Goal: Book appointment/travel/reservation

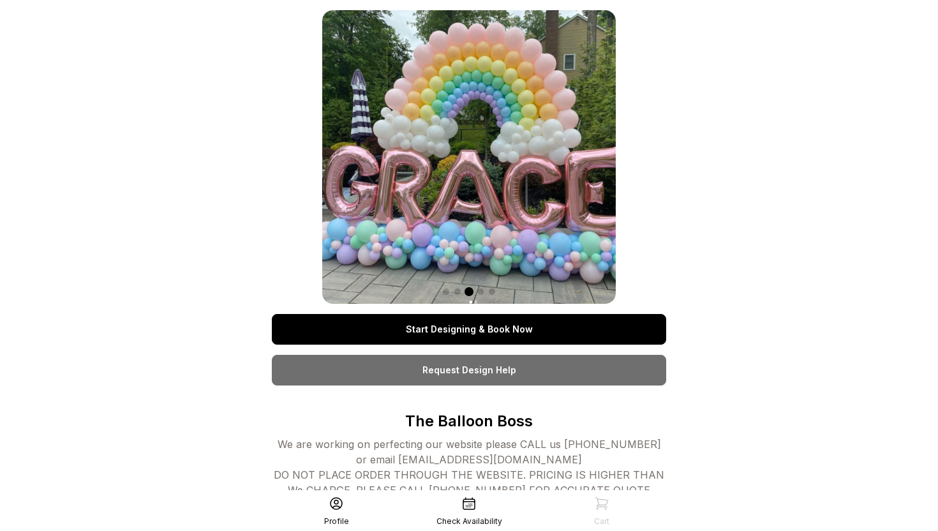
click at [530, 330] on link "Start Designing & Book Now" at bounding box center [469, 329] width 394 height 31
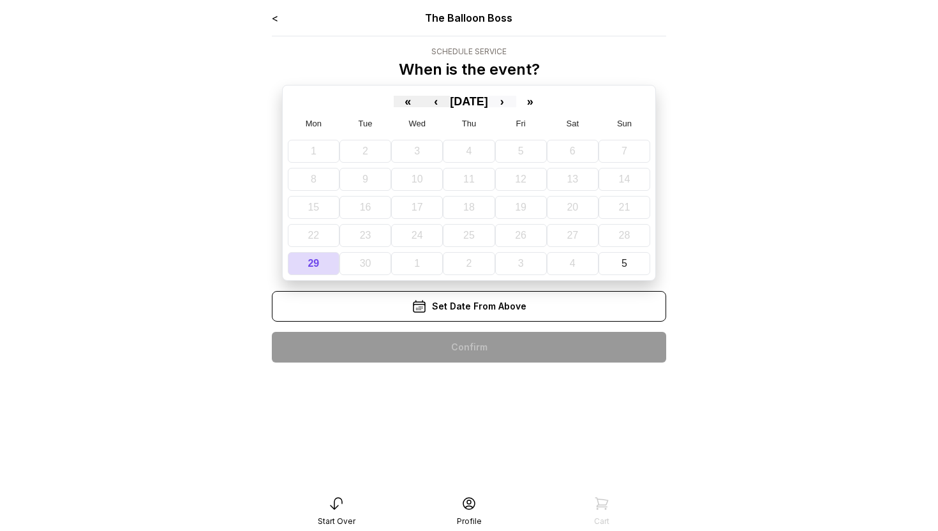
click at [516, 100] on button "›" at bounding box center [502, 101] width 28 height 11
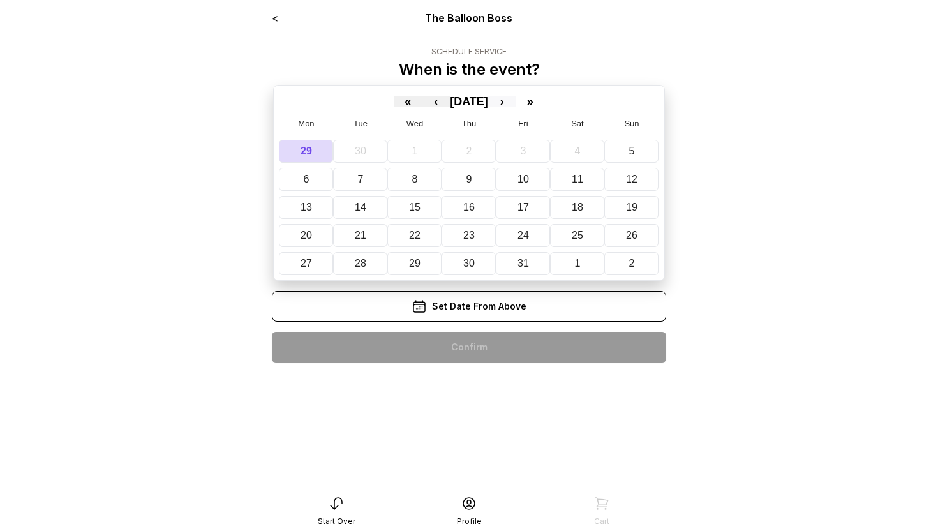
click at [516, 100] on button "›" at bounding box center [502, 101] width 28 height 11
click at [516, 107] on button "›" at bounding box center [502, 101] width 28 height 11
click at [516, 103] on button "›" at bounding box center [502, 101] width 28 height 11
click at [571, 180] on button "7" at bounding box center [578, 179] width 55 height 23
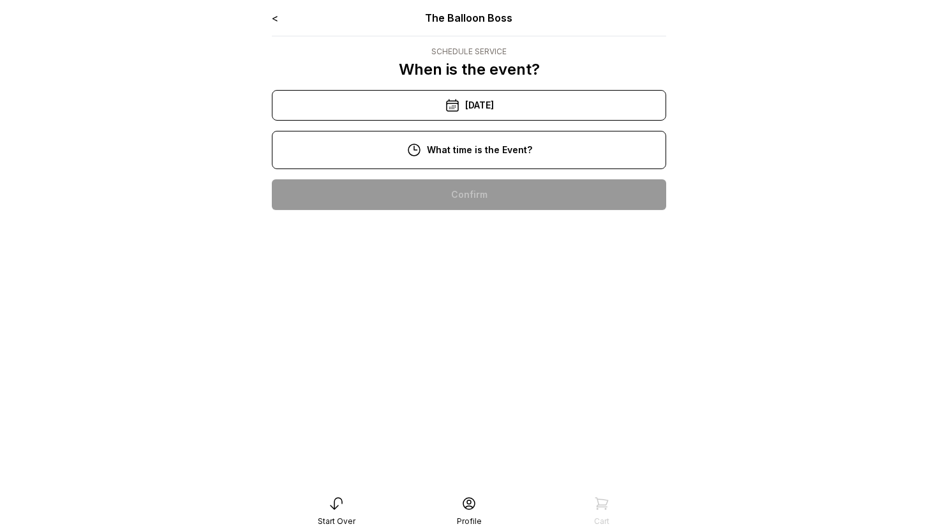
click at [533, 275] on div "12:00 pm" at bounding box center [469, 276] width 374 height 31
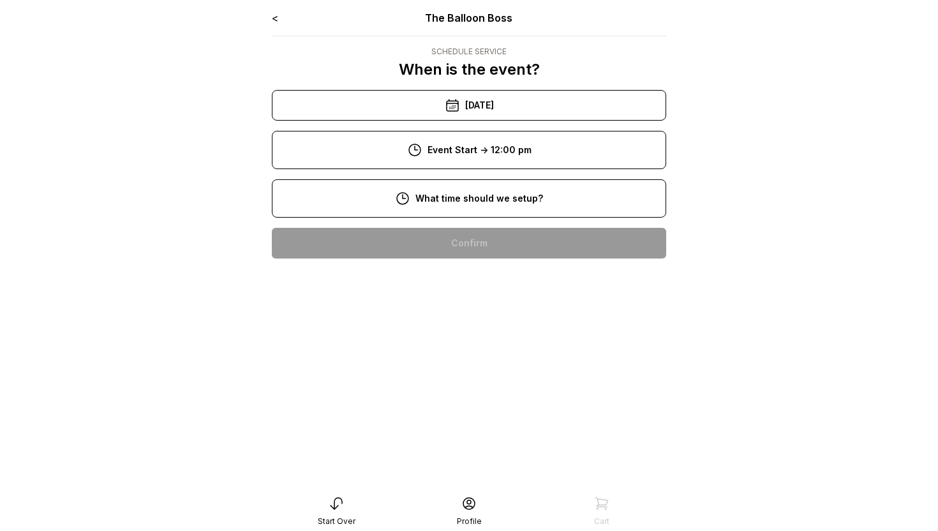
click at [491, 290] on div "9:00 am" at bounding box center [469, 284] width 374 height 31
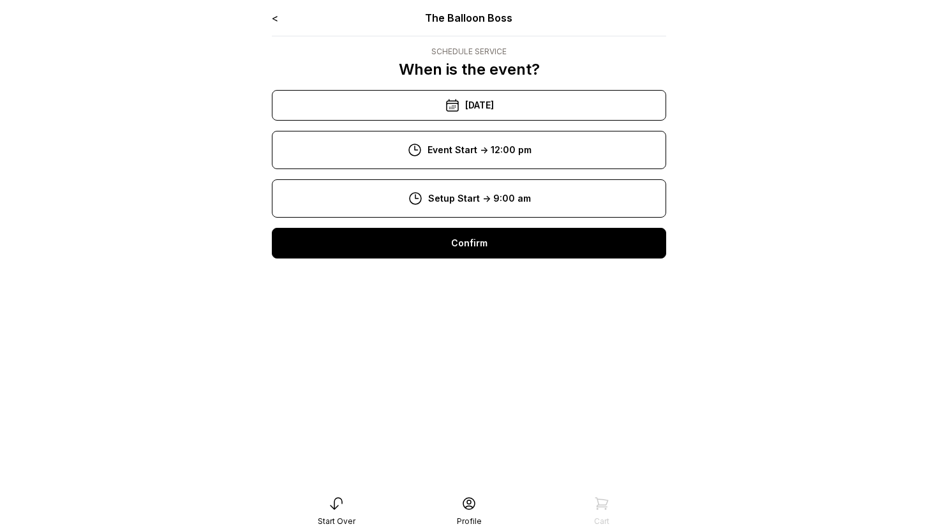
click at [490, 246] on div "Confirm" at bounding box center [469, 243] width 394 height 31
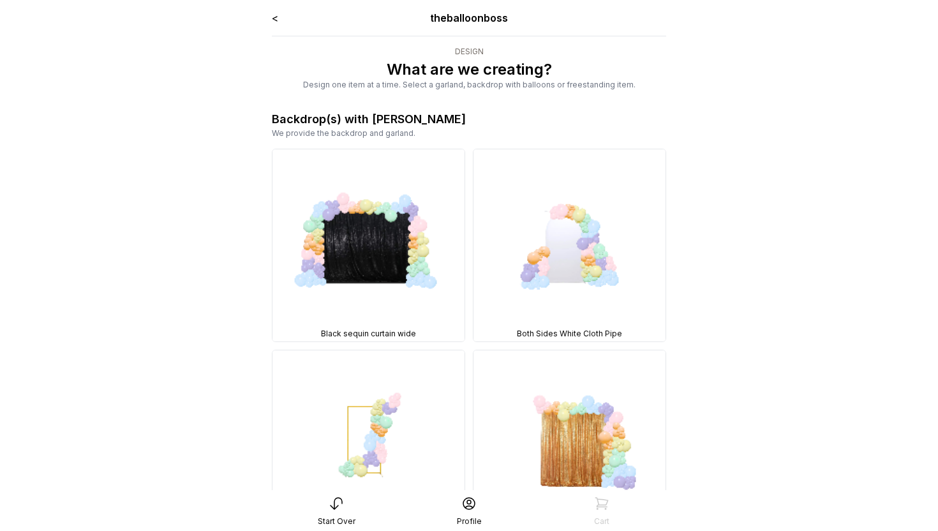
click at [274, 15] on link "<" at bounding box center [275, 17] width 6 height 13
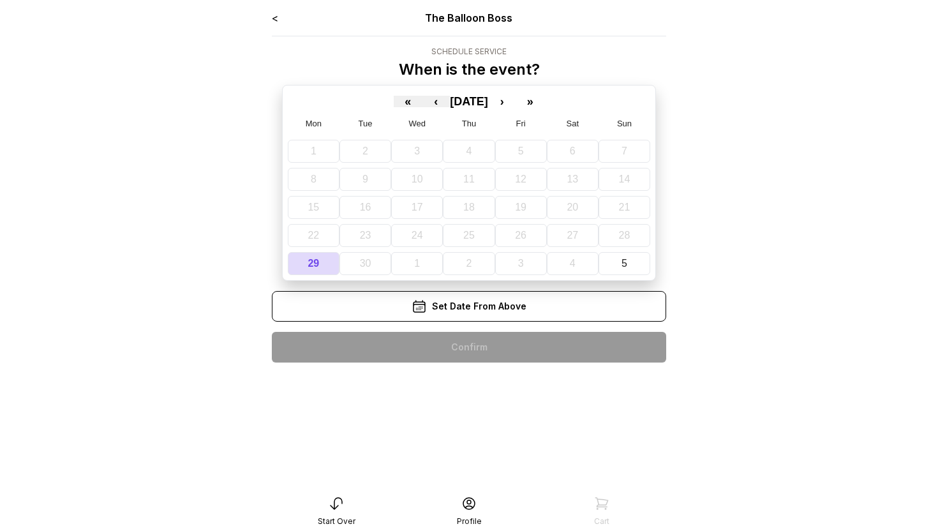
click at [274, 15] on link "<" at bounding box center [275, 17] width 6 height 13
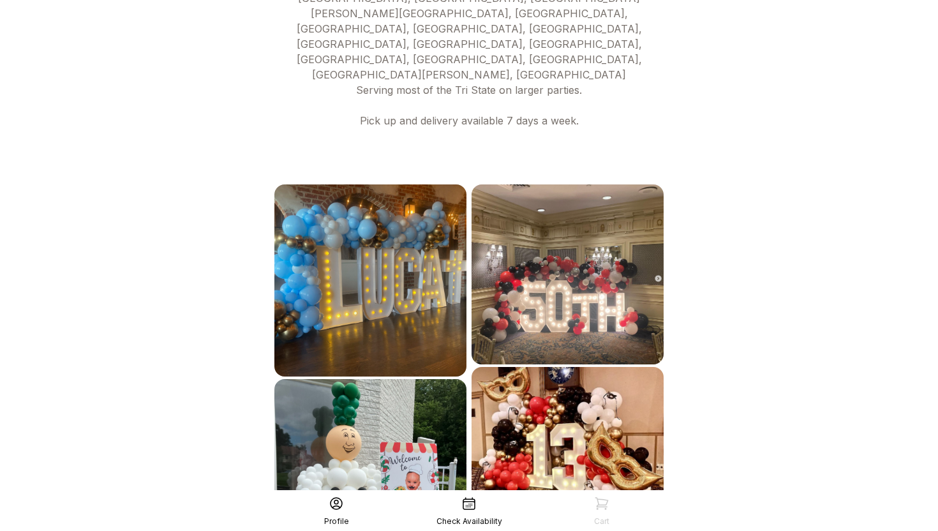
scroll to position [675, 0]
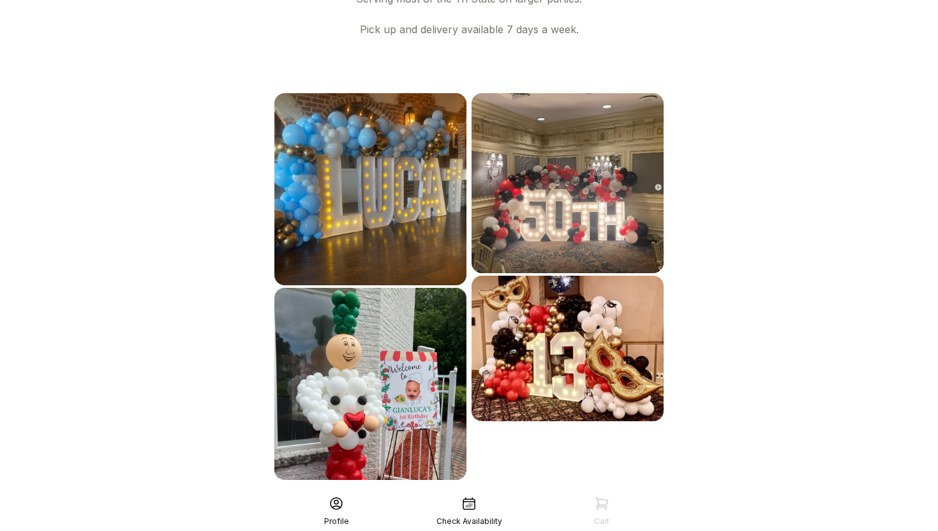
click at [332, 505] on icon at bounding box center [336, 503] width 15 height 15
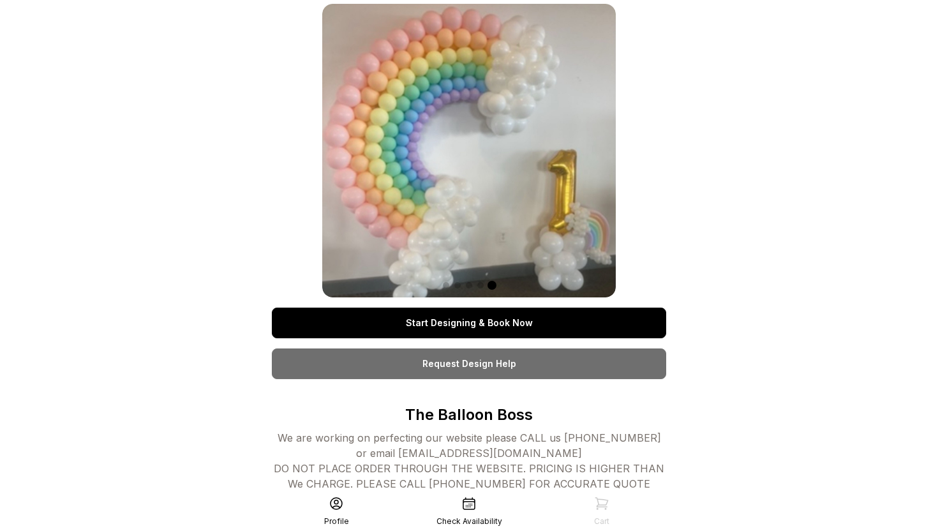
scroll to position [0, 0]
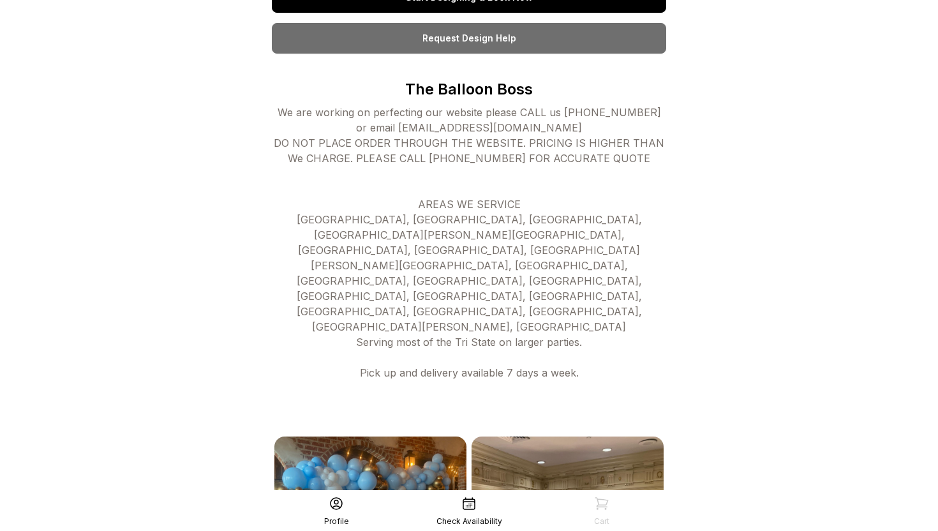
scroll to position [330, 0]
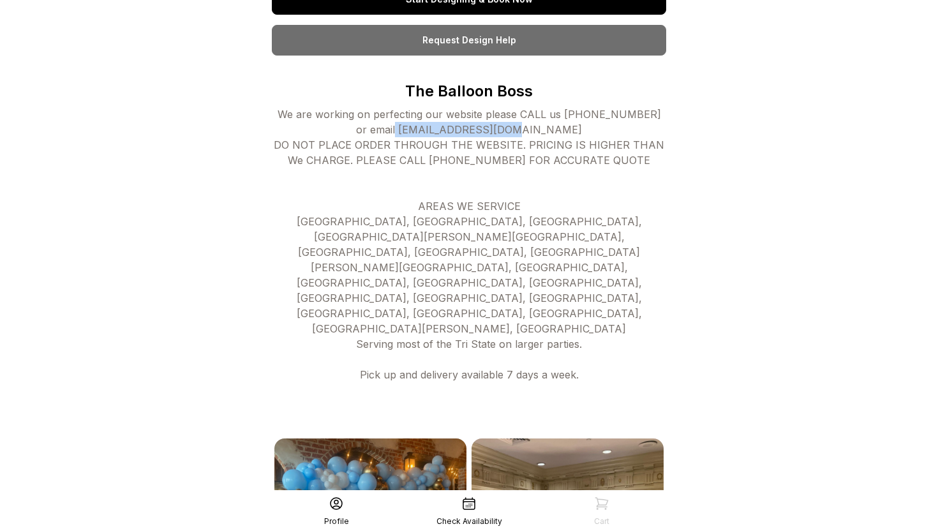
drag, startPoint x: 546, startPoint y: 130, endPoint x: 399, endPoint y: 128, distance: 146.8
click at [399, 128] on div "We are working on perfecting our website please CALL us [PHONE_NUMBER] or email…" at bounding box center [469, 268] width 394 height 322
click at [392, 130] on div "We are working on perfecting our website please CALL us [PHONE_NUMBER] or email…" at bounding box center [469, 268] width 394 height 322
copy div "[EMAIL_ADDRESS][DOMAIN_NAME]"
